Goal: Entertainment & Leisure: Consume media (video, audio)

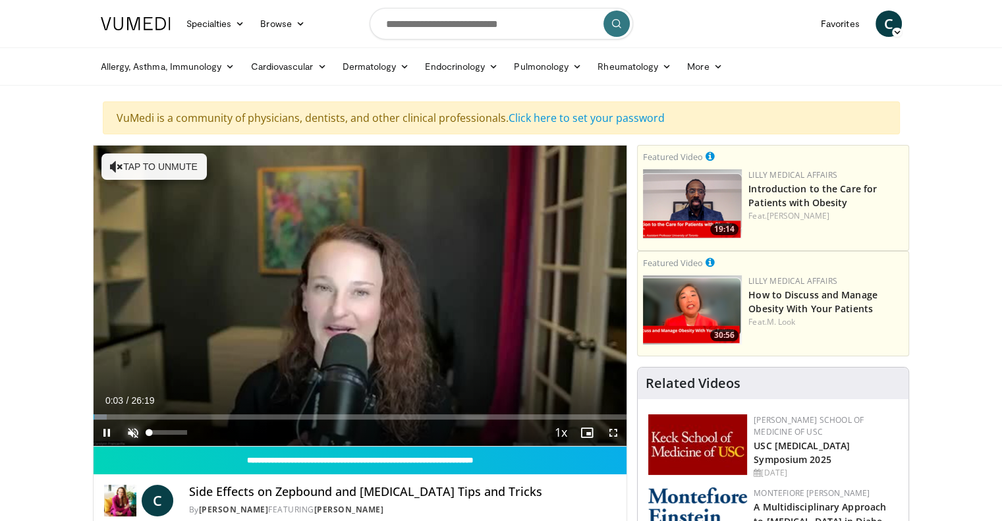
click at [134, 433] on span "Video Player" at bounding box center [133, 432] width 26 height 26
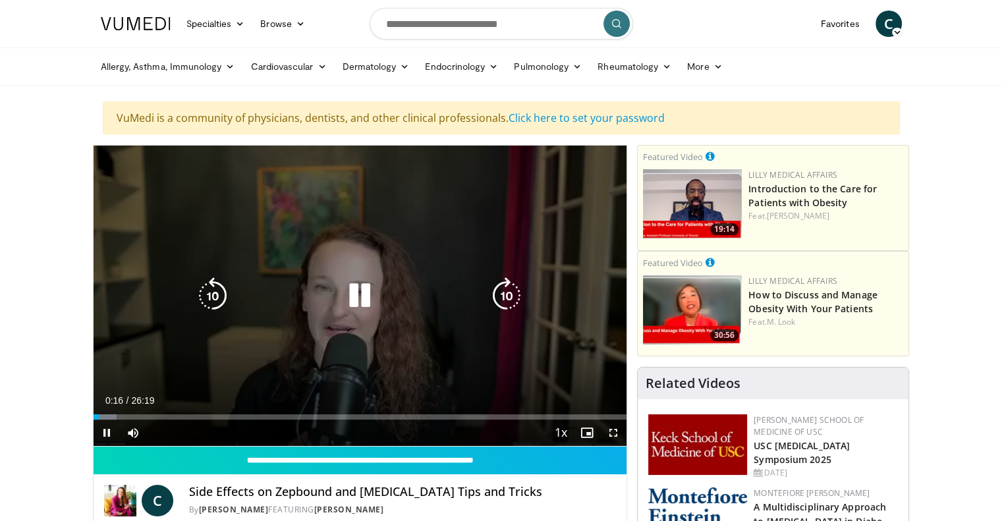
click at [532, 355] on div "10 seconds Tap to unmute" at bounding box center [360, 296] width 533 height 300
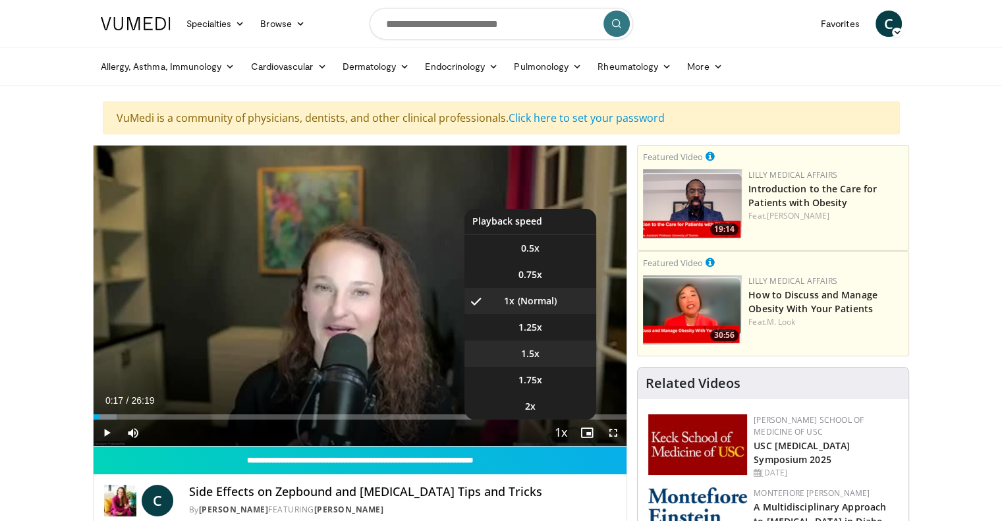
click at [548, 340] on li "1.5x" at bounding box center [530, 353] width 132 height 26
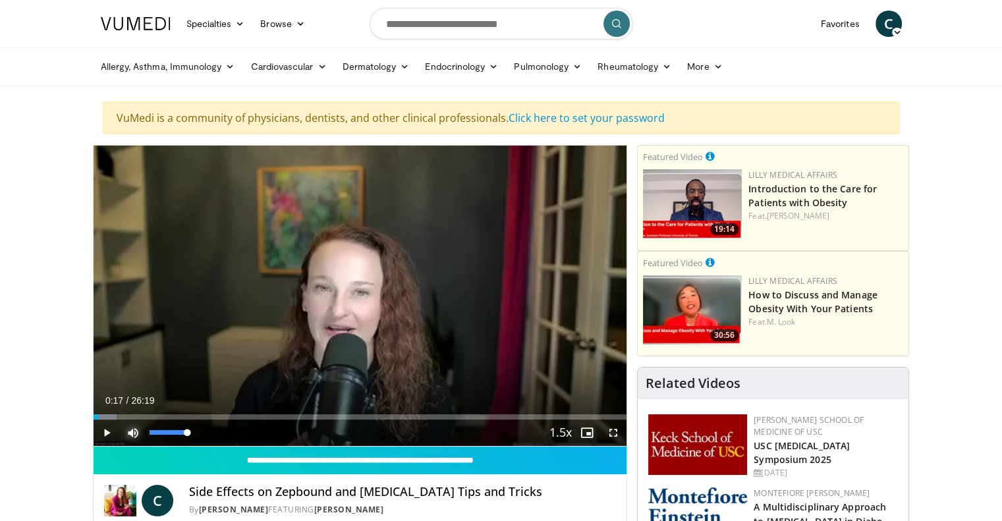
click at [127, 434] on span "Video Player" at bounding box center [133, 432] width 26 height 26
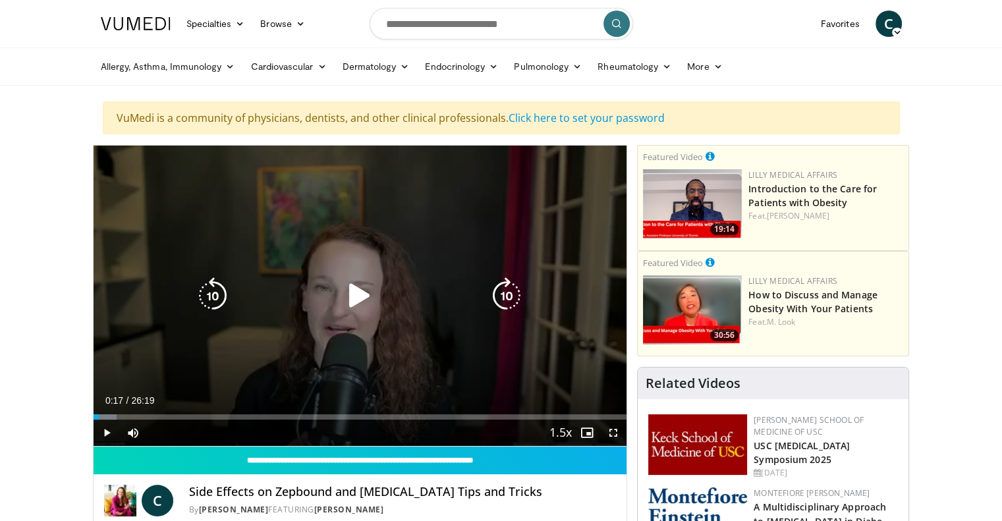
click at [329, 313] on div "10 seconds Tap to unmute" at bounding box center [360, 296] width 533 height 300
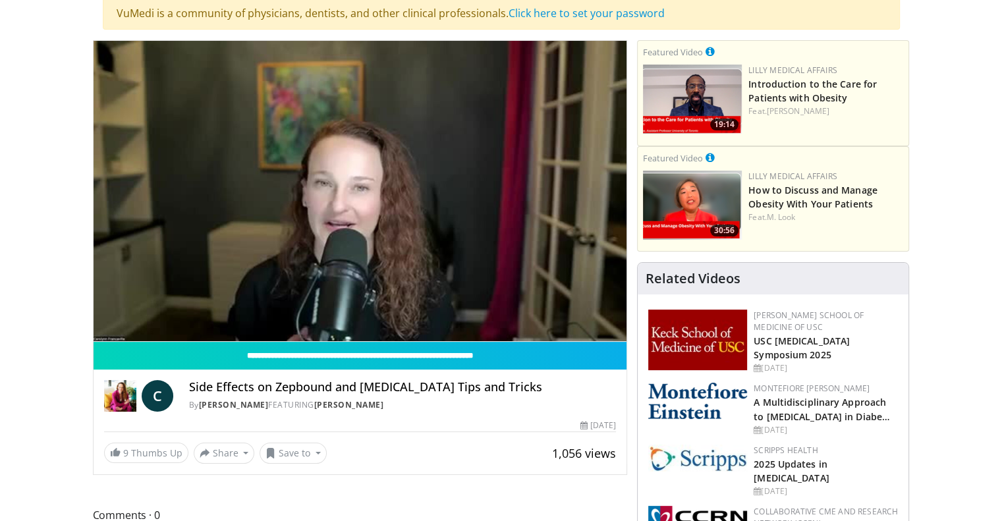
scroll to position [99, 0]
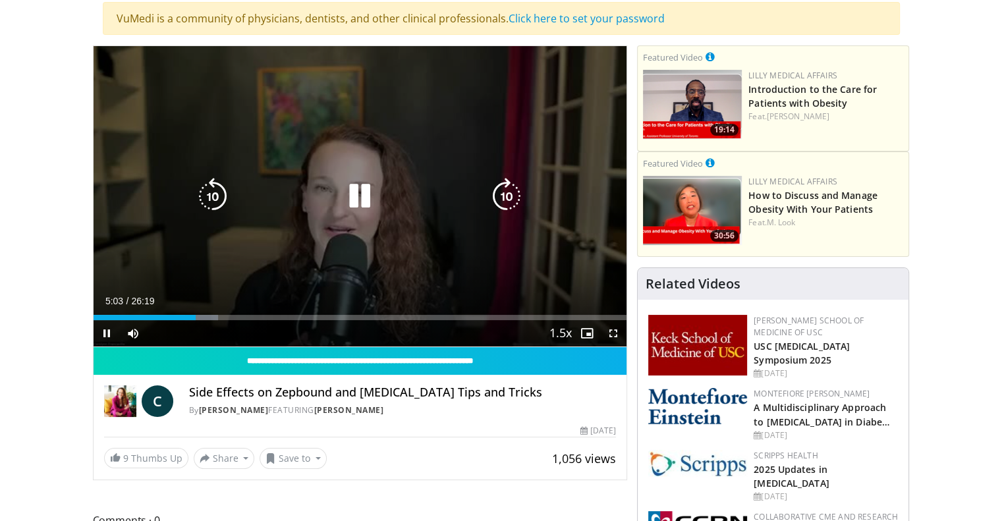
click at [497, 198] on icon "Video Player" at bounding box center [506, 196] width 37 height 37
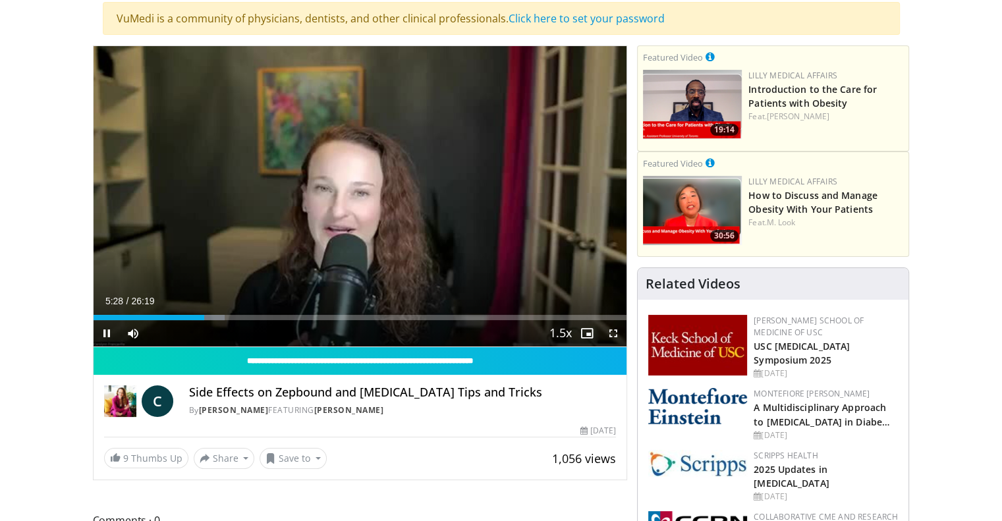
click at [520, 209] on div "10 seconds Tap to unmute" at bounding box center [360, 196] width 533 height 300
